Goal: Transaction & Acquisition: Subscribe to service/newsletter

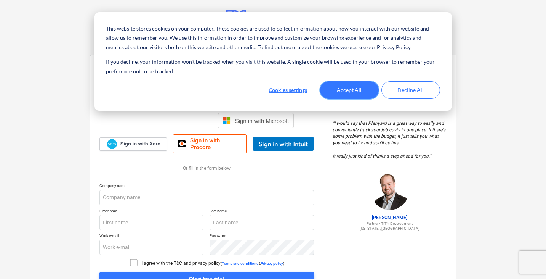
click at [357, 90] on button "Accept All" at bounding box center [349, 90] width 59 height 18
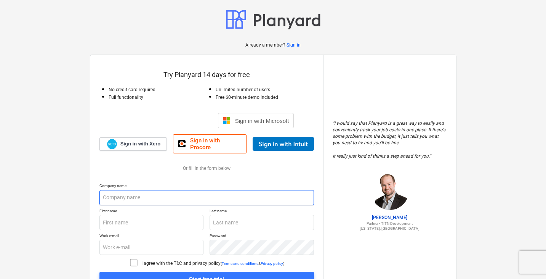
click at [125, 190] on input "text" at bounding box center [207, 197] width 215 height 15
type input "[PERSON_NAME]"
type input "[EMAIL_ADDRESS][DOMAIN_NAME]"
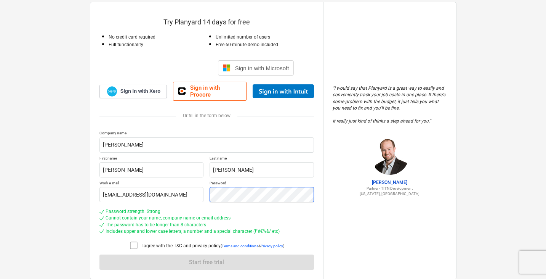
scroll to position [72, 0]
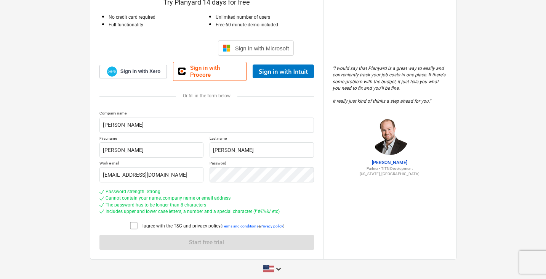
click at [127, 221] on div "I agree with the T&C and privacy policy ( Terms and conditions & Privacy policy…" at bounding box center [207, 226] width 215 height 11
click at [130, 222] on icon at bounding box center [133, 225] width 7 height 7
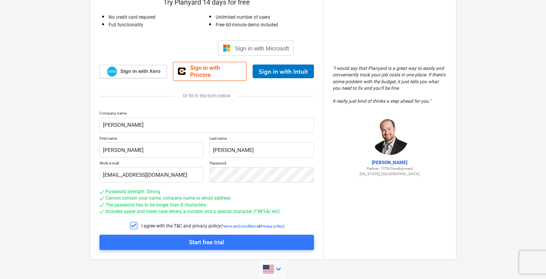
click at [272, 265] on span at bounding box center [268, 269] width 11 height 8
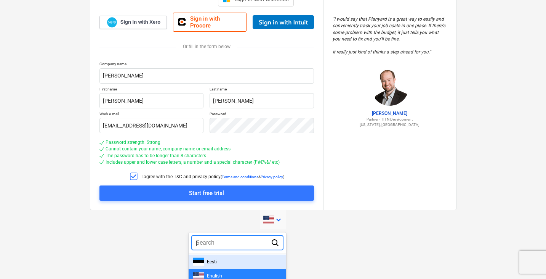
type input "po"
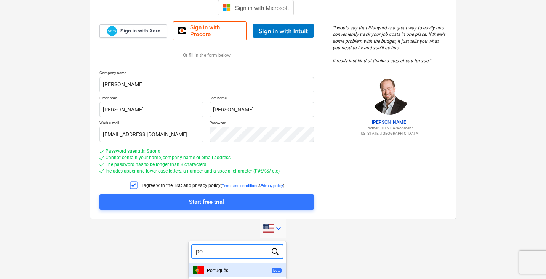
scroll to position [108, 0]
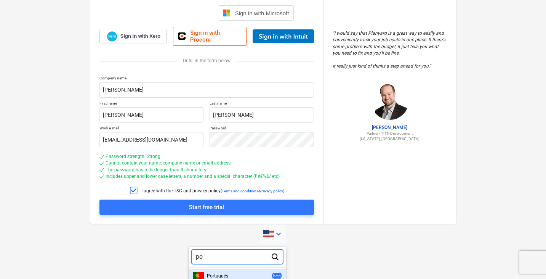
click at [243, 271] on div "Português beta" at bounding box center [237, 275] width 88 height 8
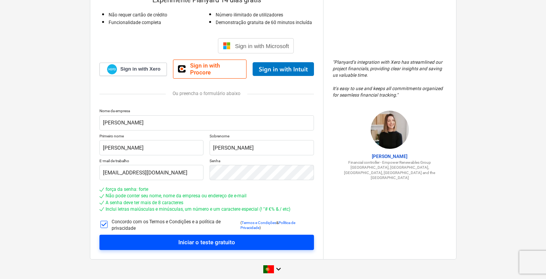
click at [206, 237] on div "Iniciar o teste gratuito" at bounding box center [206, 242] width 57 height 10
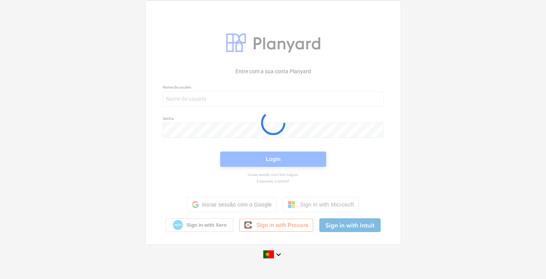
scroll to position [7, 0]
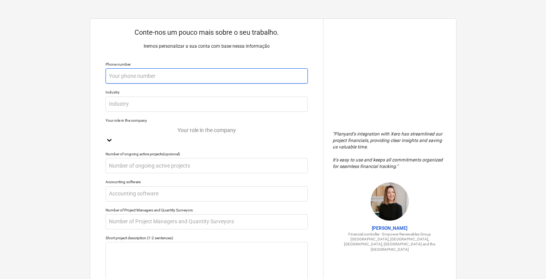
click at [161, 78] on input "text" at bounding box center [207, 75] width 202 height 15
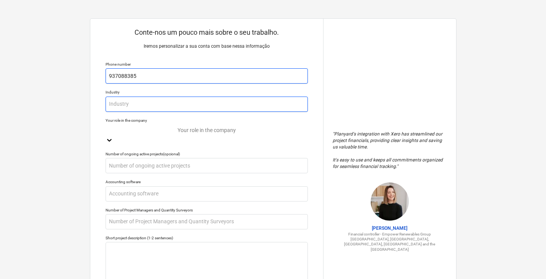
type input "937088385"
click at [124, 101] on input "text" at bounding box center [207, 103] width 202 height 15
type input "Design de Interiores"
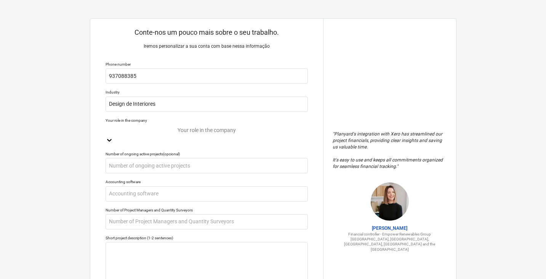
click at [188, 133] on div at bounding box center [206, 130] width 195 height 9
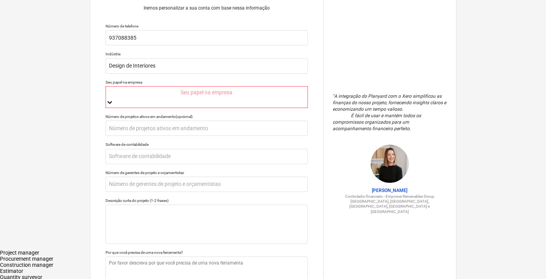
click at [191, 91] on div at bounding box center [207, 92] width 194 height 9
click at [159, 249] on div "Gestor de projeto" at bounding box center [273, 252] width 546 height 6
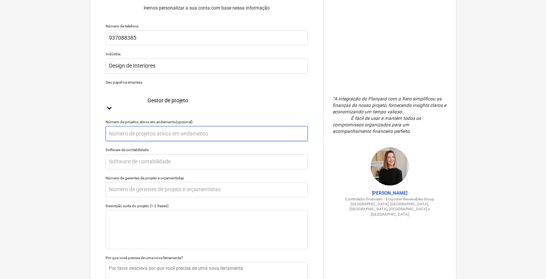
click at [181, 126] on input "text" at bounding box center [207, 133] width 202 height 15
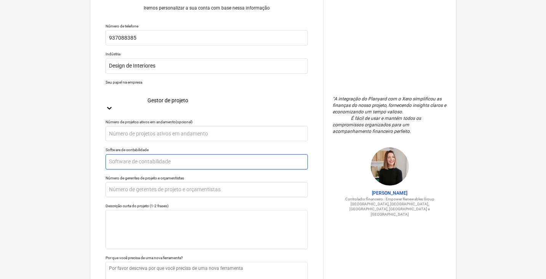
click at [177, 154] on input "text" at bounding box center [207, 161] width 202 height 15
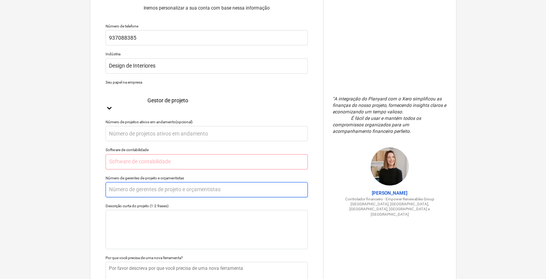
click at [179, 182] on input "text" at bounding box center [207, 189] width 202 height 15
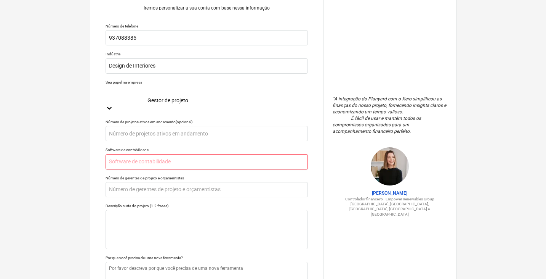
click at [178, 154] on input "text" at bounding box center [207, 161] width 202 height 15
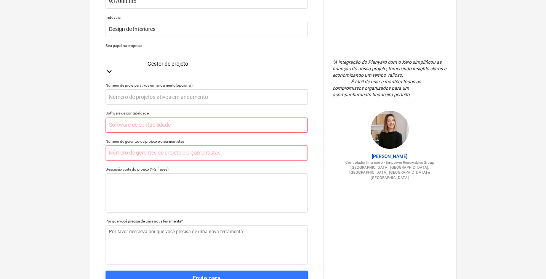
scroll to position [76, 0]
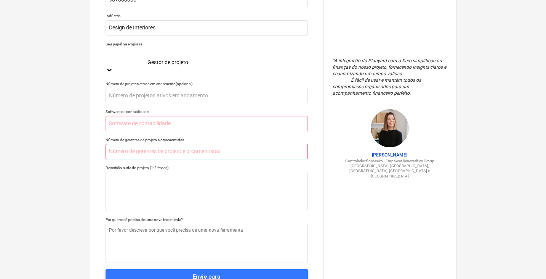
click at [174, 144] on input "text" at bounding box center [207, 151] width 202 height 15
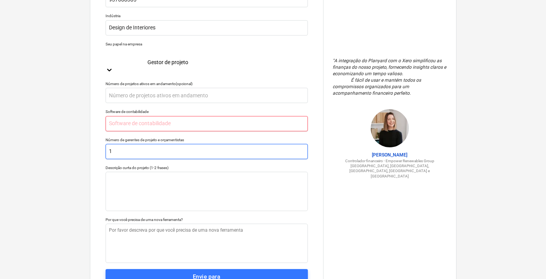
type input "1"
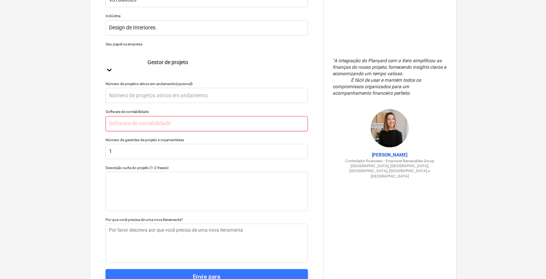
click at [172, 116] on input "text" at bounding box center [207, 123] width 202 height 15
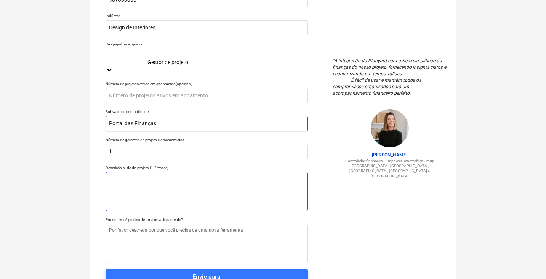
type input "Portal das Finanças"
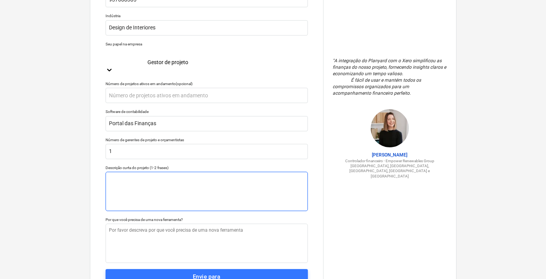
click at [143, 172] on textarea at bounding box center [207, 191] width 202 height 39
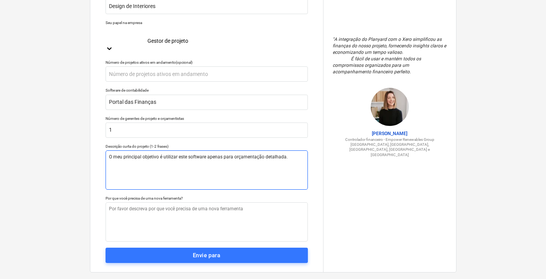
click at [108, 150] on textarea "O meu principal objetivo é utilizar este software apenas para orçamentação deta…" at bounding box center [207, 169] width 202 height 39
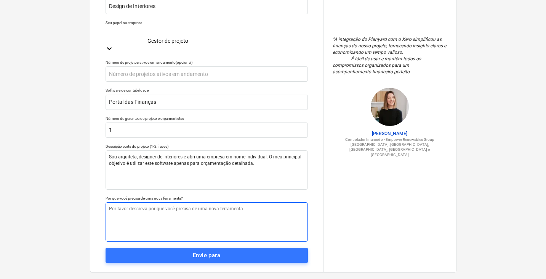
click at [157, 202] on textarea at bounding box center [207, 221] width 202 height 39
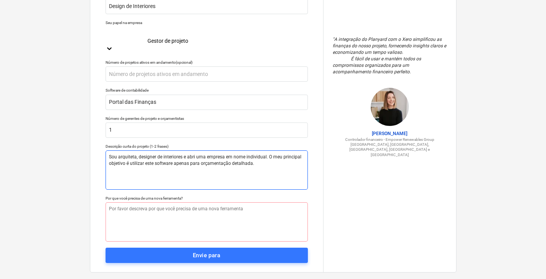
drag, startPoint x: 256, startPoint y: 153, endPoint x: 268, endPoint y: 141, distance: 16.2
click at [268, 150] on textarea "Sou arquiteta, designer de interiores e abri uma empresa em nome individual. O …" at bounding box center [207, 169] width 202 height 39
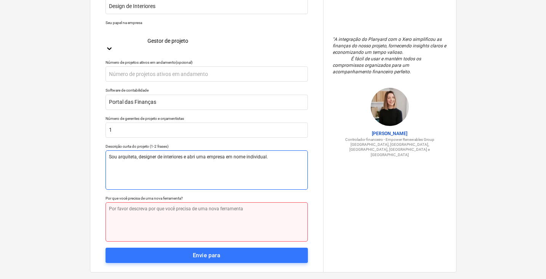
type textarea "Sou arquiteta, designer de interiores e abri uma empresa em nome individual."
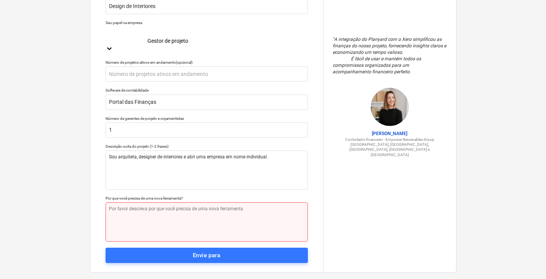
click at [137, 202] on textarea at bounding box center [207, 221] width 202 height 39
paste textarea "O meu principal objetivo é utilizar este software apenas para orçamentação deta…"
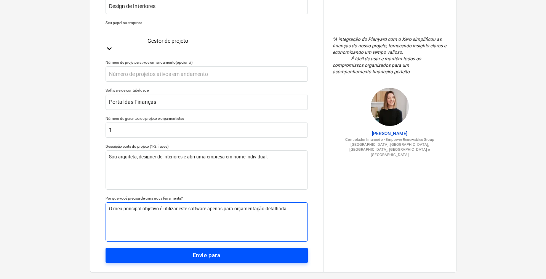
type textarea "O meu principal objetivo é utilizar este software apenas para orçamentação deta…"
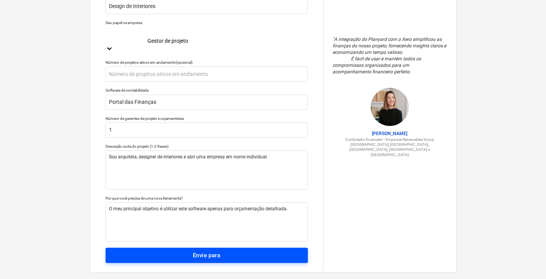
click at [185, 250] on span "Envie para" at bounding box center [207, 255] width 186 height 10
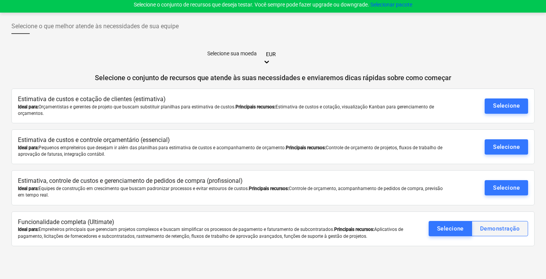
scroll to position [7, 0]
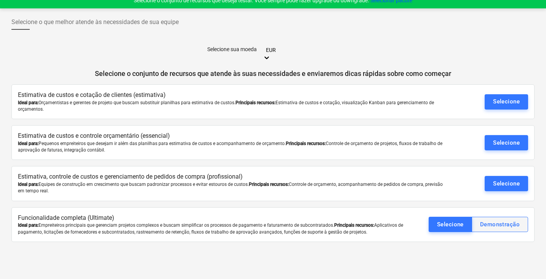
click at [497, 221] on font "Demonstração" at bounding box center [500, 224] width 40 height 7
click at [458, 221] on font "Selecione" at bounding box center [450, 224] width 27 height 7
